Goal: Task Accomplishment & Management: Use online tool/utility

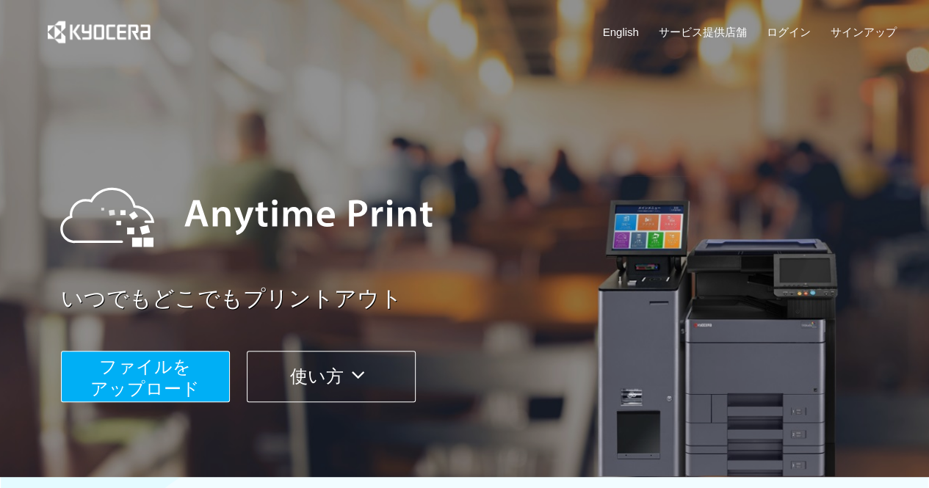
click at [209, 372] on button "ファイルを ​​アップロード" at bounding box center [145, 376] width 169 height 51
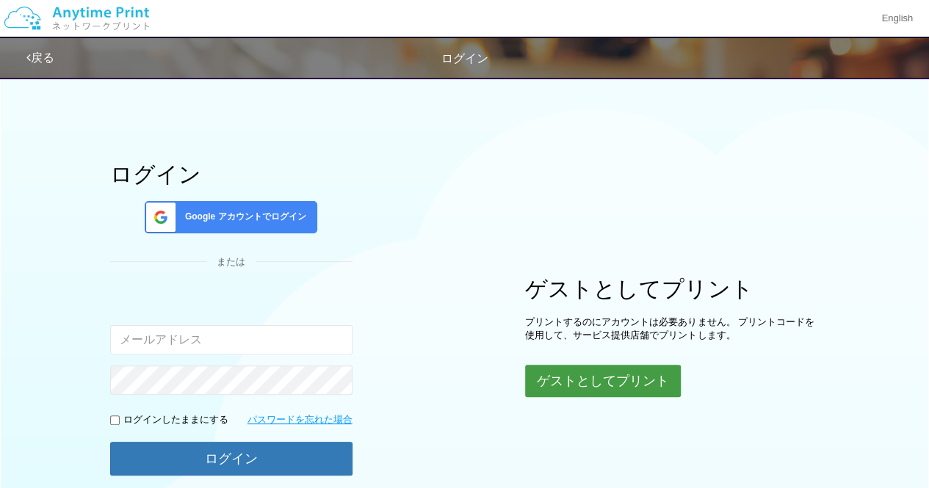
click at [604, 380] on button "ゲストとしてプリント" at bounding box center [603, 381] width 156 height 32
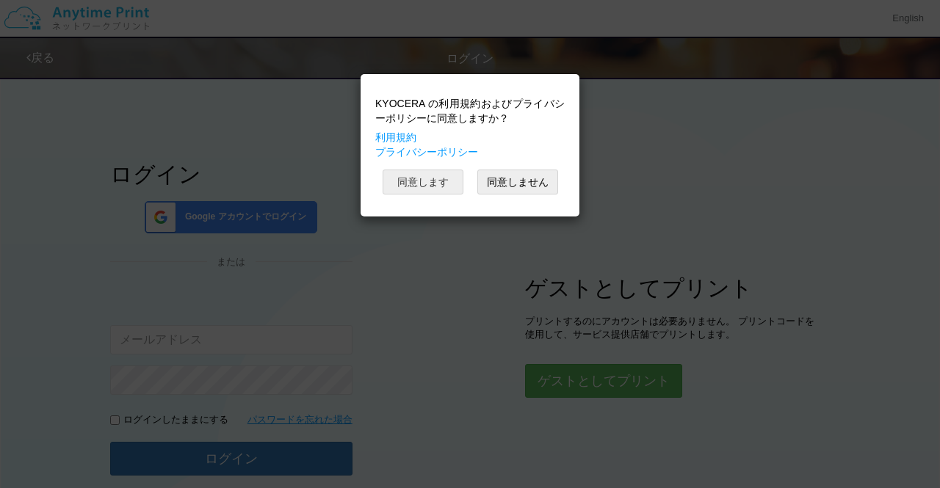
click at [445, 189] on button "同意します" at bounding box center [423, 182] width 81 height 25
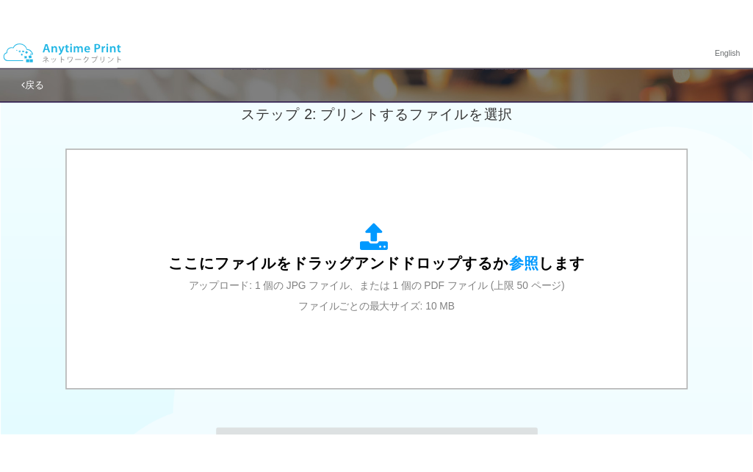
scroll to position [429, 0]
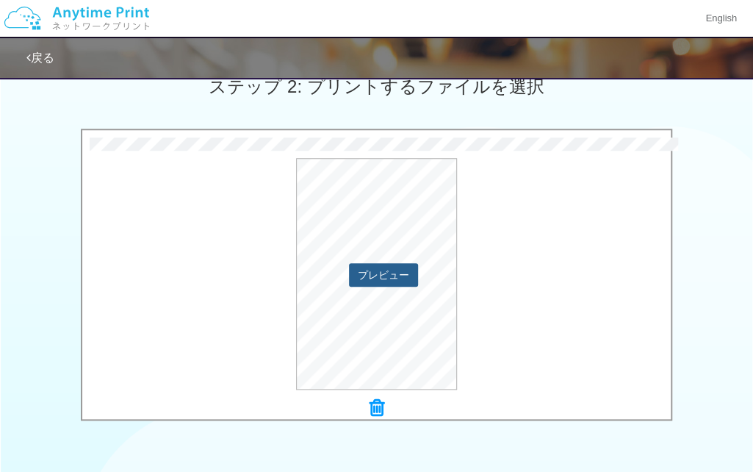
click at [397, 283] on button "プレビュー" at bounding box center [383, 275] width 69 height 24
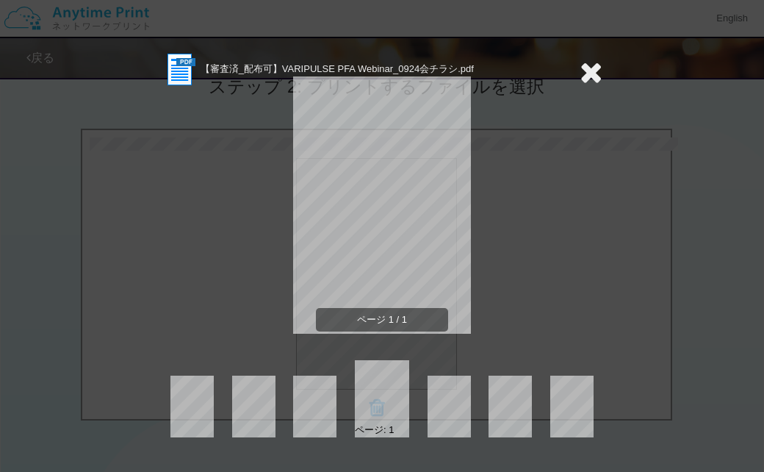
click at [594, 70] on icon at bounding box center [591, 71] width 23 height 29
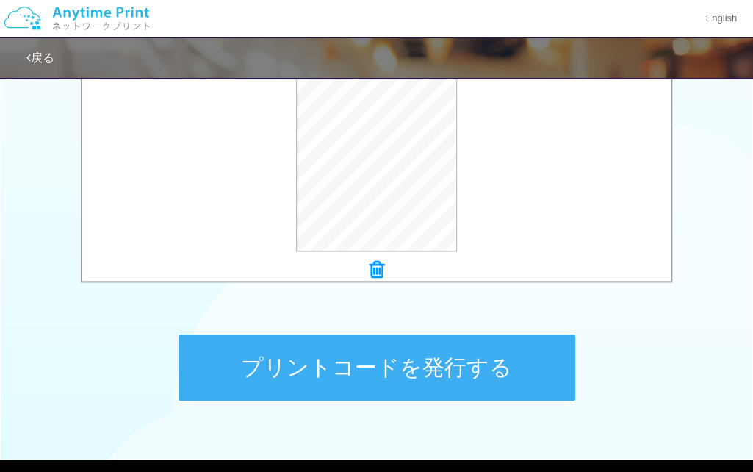
scroll to position [571, 0]
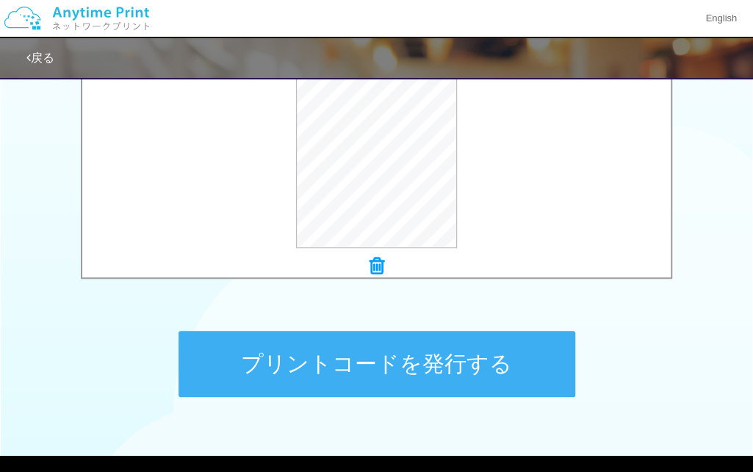
click at [461, 367] on button "プリントコードを発行する" at bounding box center [376, 364] width 397 height 66
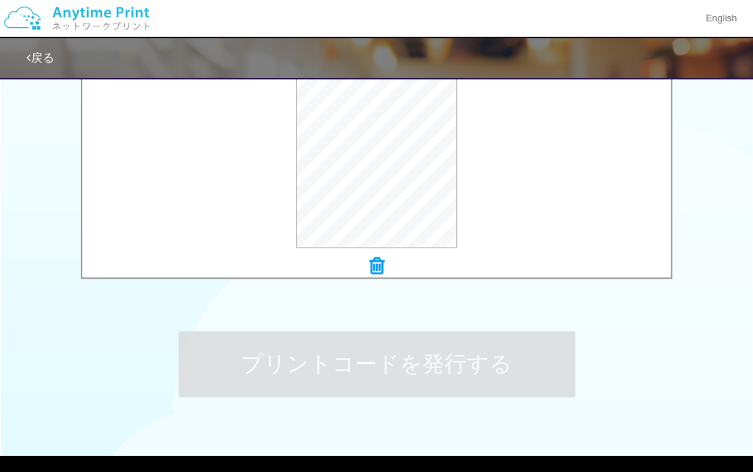
scroll to position [0, 0]
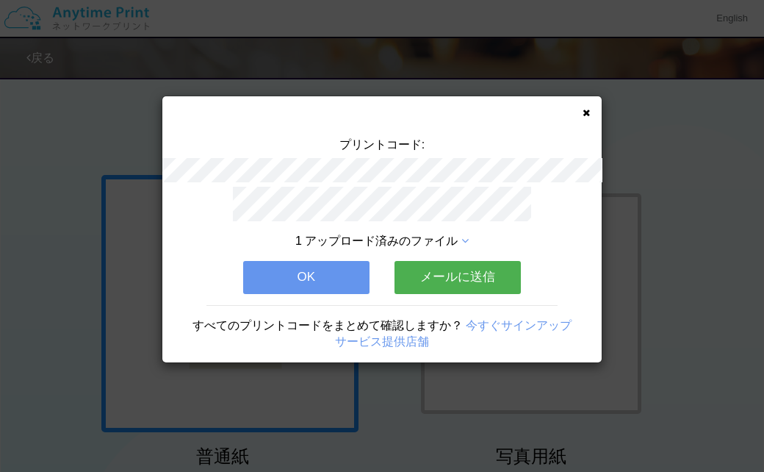
click at [345, 266] on button "OK" at bounding box center [306, 277] width 126 height 32
